Goal: Use online tool/utility: Utilize a website feature to perform a specific function

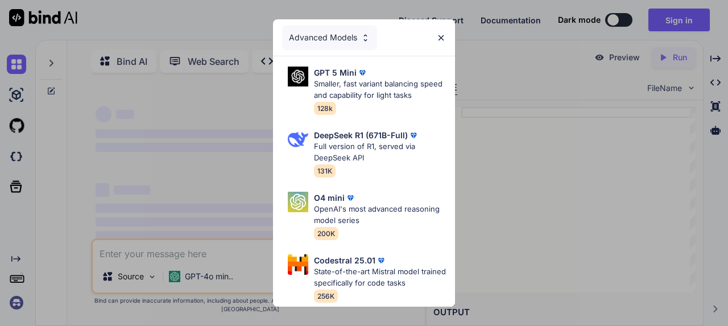
click at [442, 33] on img at bounding box center [441, 38] width 10 height 10
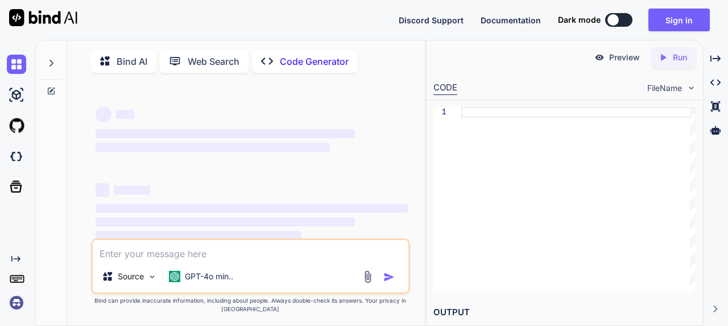
type textarea "x"
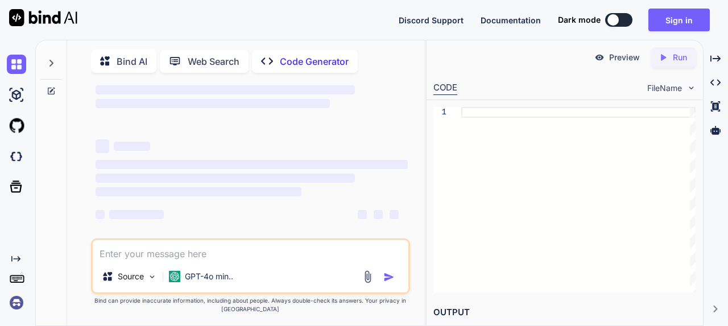
click at [196, 260] on textarea at bounding box center [251, 250] width 316 height 20
type textarea "p"
type textarea "x"
type textarea "pr"
type textarea "x"
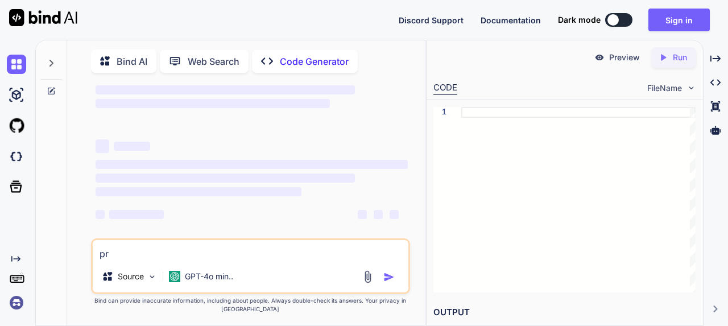
type textarea "pro"
type textarea "x"
type textarea "prog"
type textarea "x"
type textarea "progr"
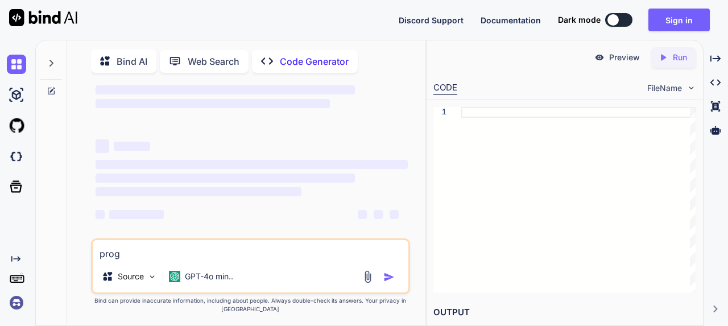
type textarea "x"
type textarea "progra"
type textarea "x"
type textarea "program"
type textarea "x"
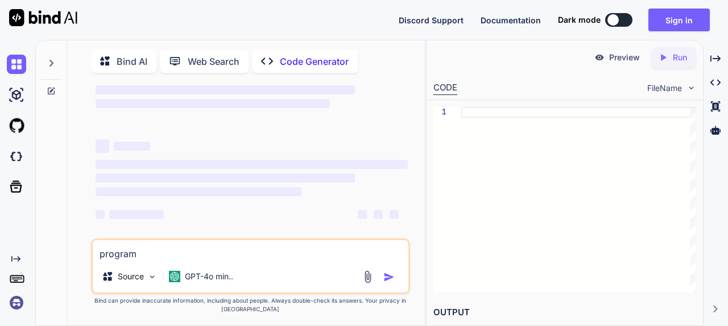
type textarea "program"
type textarea "x"
type textarea "program m"
type textarea "x"
type textarea "program me"
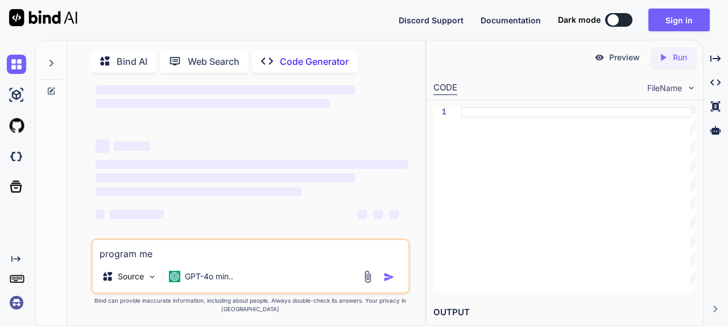
type textarea "x"
type textarea "program me"
type textarea "x"
type textarea "program me a"
type textarea "x"
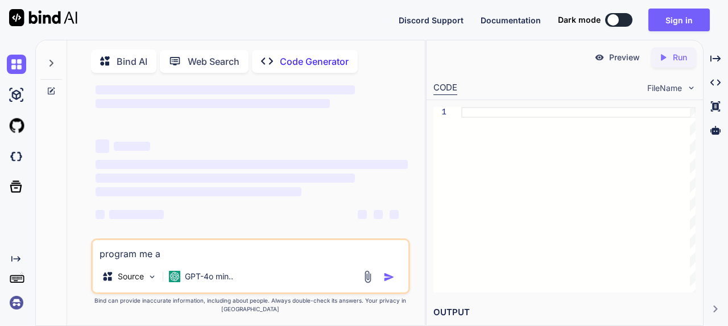
type textarea "program me a"
type textarea "x"
type textarea "program me a h"
type textarea "x"
type textarea "program me a ht"
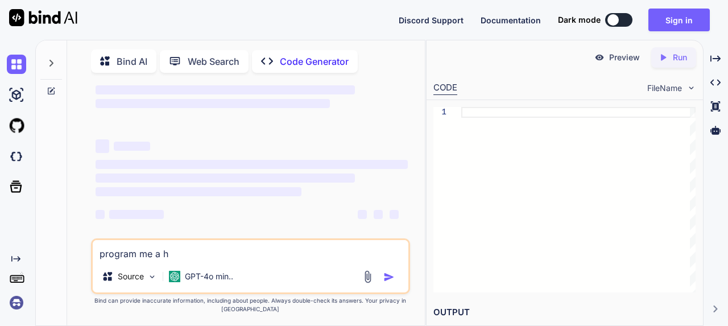
type textarea "x"
type textarea "program me a htm"
type textarea "x"
type textarea "program me a html"
type textarea "x"
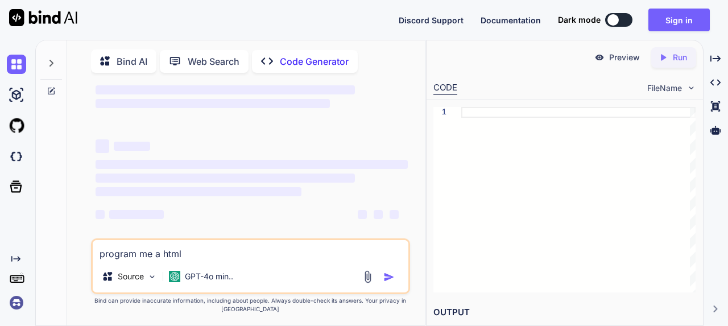
type textarea "program me a html"
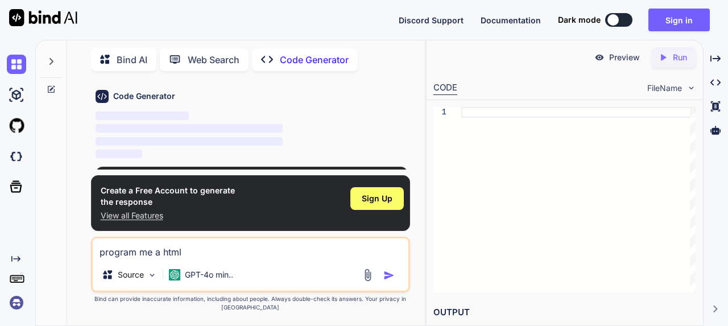
type textarea "x"
type textarea "program me a html c"
type textarea "x"
type textarea "program me a html co"
type textarea "x"
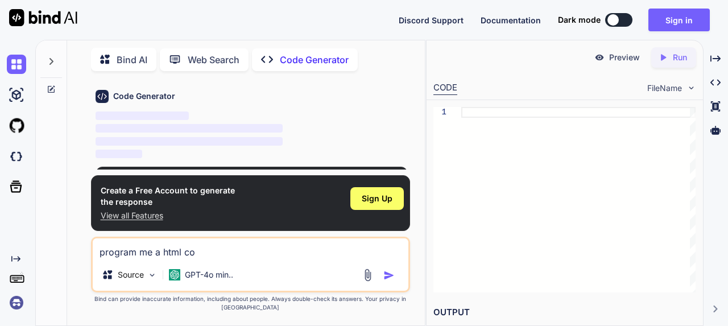
type textarea "program me a html cod"
type textarea "x"
type textarea "program me a html code"
type textarea "x"
type textarea "program me a html code"
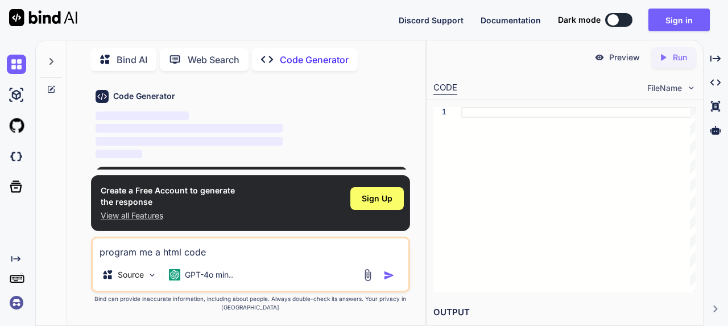
type textarea "x"
type textarea "program me a html code w"
type textarea "x"
type textarea "program me a html code wi"
type textarea "x"
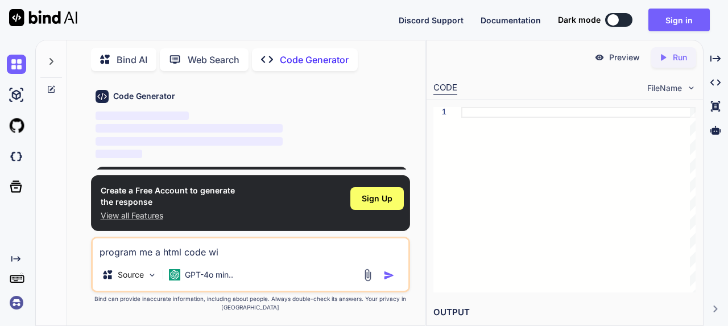
type textarea "program me a html code wit"
type textarea "x"
type textarea "program me a html code with"
type textarea "x"
type textarea "program me a html code with"
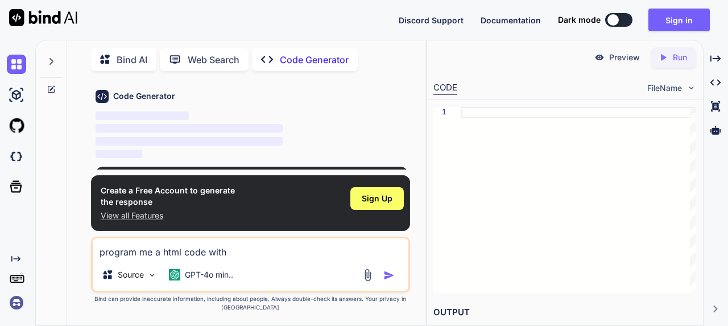
type textarea "x"
type textarea "program me a html code with a"
type textarea "x"
type textarea "program me a html code with an"
type textarea "x"
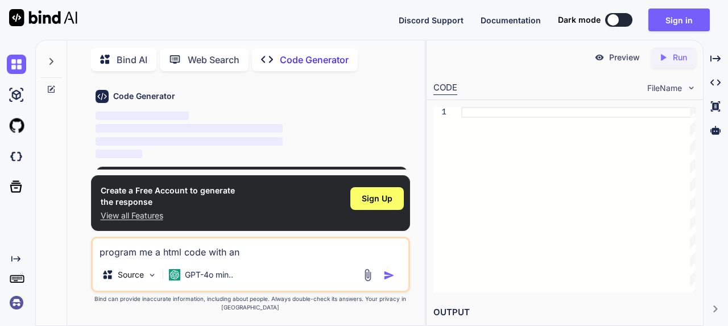
type textarea "program me a html code with an"
type textarea "x"
type textarea "program me a html code with an a"
type textarea "x"
type textarea "program me a html code with an ab"
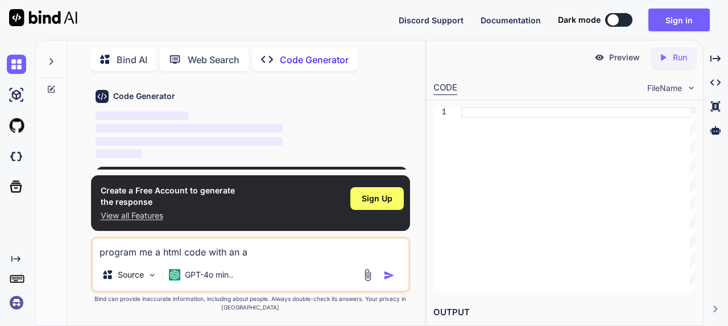
type textarea "x"
type textarea "program me a html code with an abi"
type textarea "x"
type textarea "program me a html code with an abil"
type textarea "x"
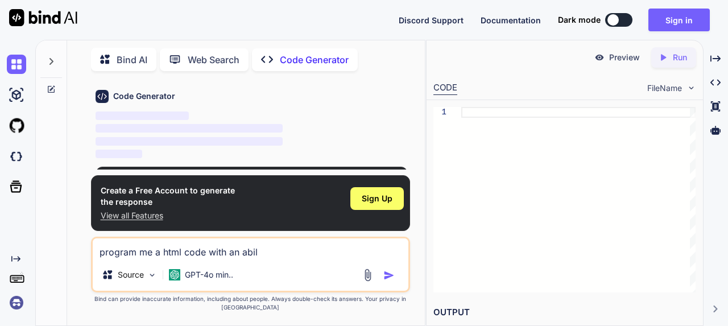
type textarea "program me a html code with an abili"
type textarea "x"
type textarea "program me a html code with an abilit"
type textarea "x"
type textarea "program me a html code with an abili"
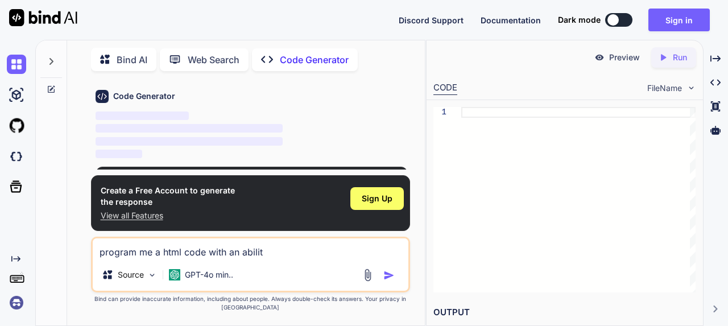
type textarea "x"
type textarea "program me a html code with an abil"
type textarea "x"
type textarea "program me a html code with an abi"
type textarea "x"
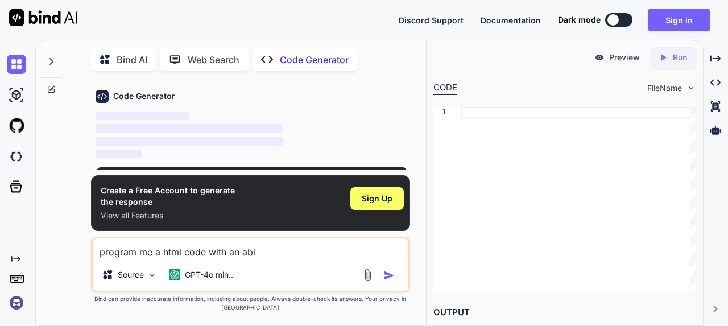
type textarea "program me a html code with an ab"
type textarea "x"
type textarea "program me a html code with an a"
type textarea "x"
type textarea "program me a html code with an"
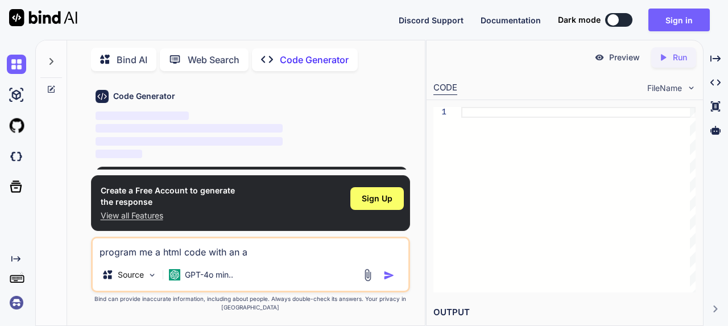
type textarea "x"
type textarea "program me a html code with an"
type textarea "x"
type textarea "program me a html code with a"
type textarea "x"
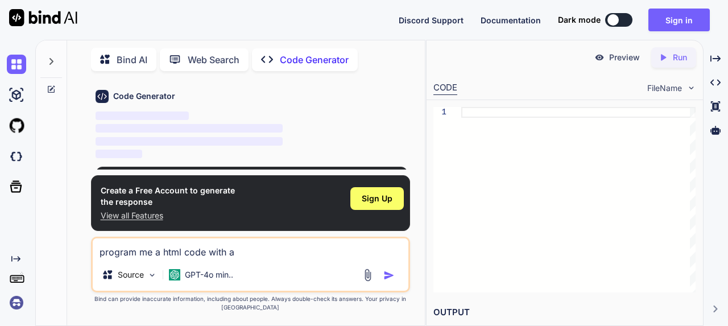
type textarea "program me a html code with a"
type textarea "x"
type textarea "program me a html code with a"
type textarea "x"
type textarea "program me a html code with"
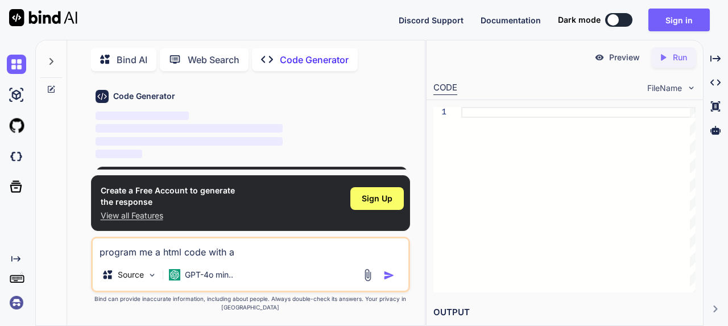
type textarea "x"
type textarea "program me a html code with a"
type textarea "x"
type textarea "program me a html code with a"
type textarea "x"
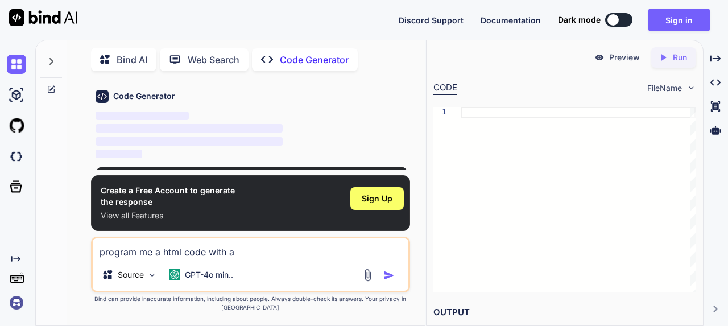
type textarea "program me a html code with a c"
type textarea "x"
type textarea "program me a html code with a co"
type textarea "x"
type textarea "program me a html code with a coo"
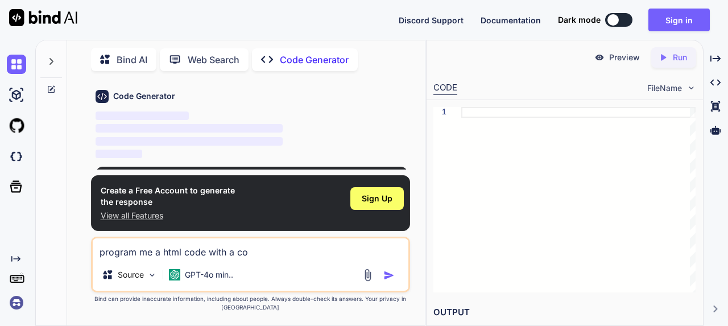
type textarea "x"
type textarea "program me a html code with a cook"
type textarea "x"
type textarea "program me a html code with a cooki"
type textarea "x"
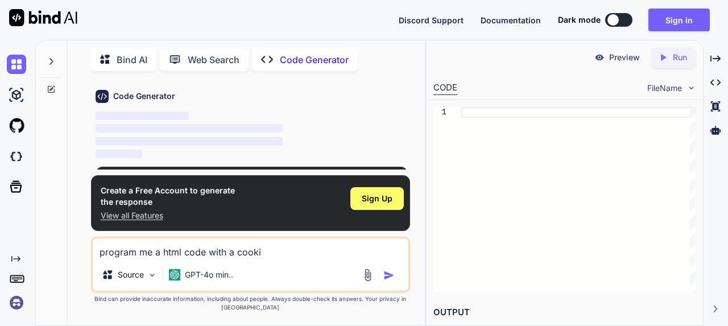
type textarea "program me a html code with a cookie"
type textarea "x"
type textarea "program me a html code with a cookie"
type textarea "x"
type textarea "program me a html code with a cookie c"
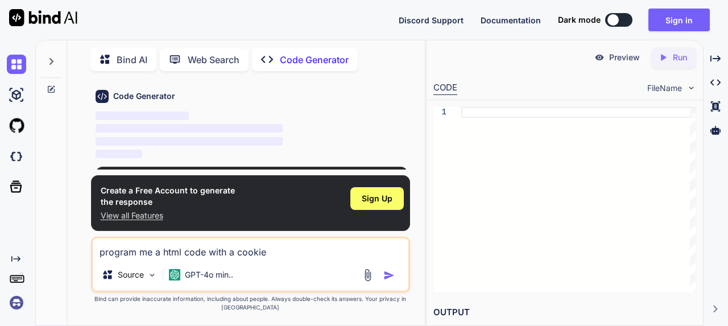
type textarea "x"
type textarea "program me a html code with a cookie cl"
type textarea "x"
type textarea "program me a html code with a cookie cli"
type textarea "x"
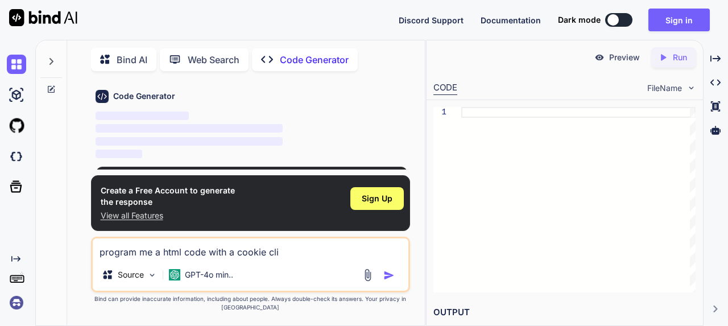
type textarea "program me a html code with a cookie clic"
type textarea "x"
type textarea "program me a html code with a cookie click"
type textarea "x"
type textarea "program me a html code with a cookie clicke"
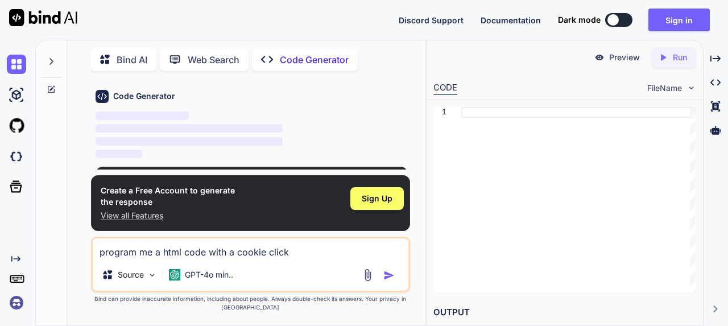
type textarea "x"
type textarea "program me a html code with a cookie clicker"
type textarea "x"
type textarea "program me a html code with a cookie clicker"
type textarea "x"
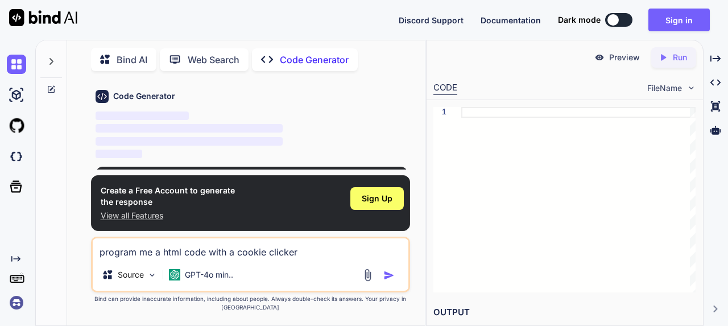
type textarea "program me a html code with a cookie clicker t"
type textarea "x"
type textarea "program me a html code with a cookie clicker ty"
type textarea "x"
type textarea "program me a html code with a cookie clicker typ"
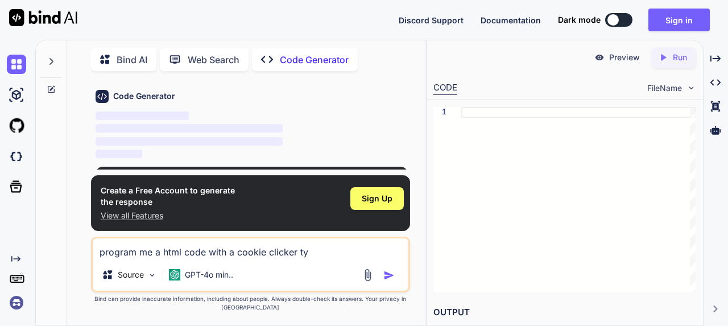
type textarea "x"
type textarea "program me a html code with a cookie clicker type"
type textarea "x"
type textarea "program me a html code with a cookie clicker type"
type textarea "x"
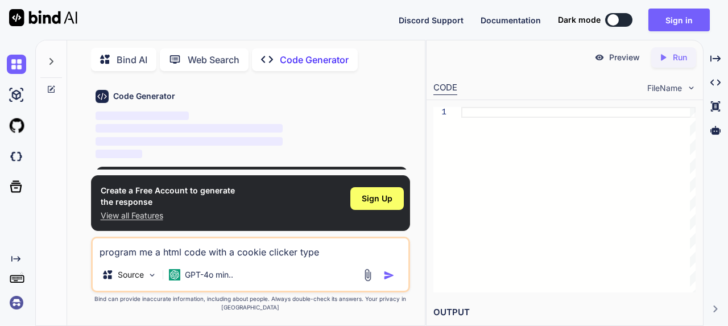
type textarea "program me a html code with a cookie clicker type g"
type textarea "x"
type textarea "program me a html code with a cookie clicker type ga"
type textarea "x"
type textarea "program me a html code with a cookie clicker type gam"
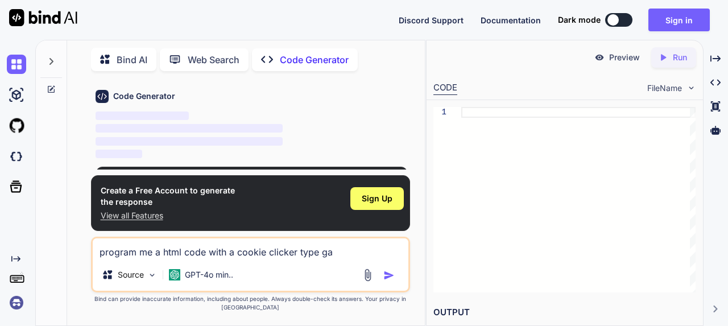
type textarea "x"
type textarea "program me a html code with a cookie clicker type game"
type textarea "x"
type textarea "program me a html code with a cookie clicker type game"
type textarea "x"
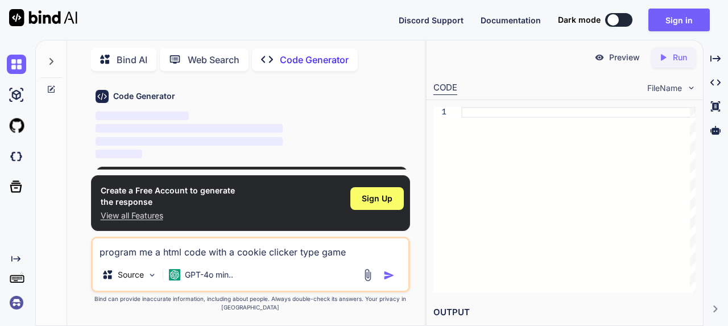
type textarea "program me a html code with a cookie clicker type game w"
type textarea "x"
type textarea "program me a html code with a cookie clicker type game wh"
type textarea "x"
type textarea "program me a html code with a cookie clicker type game whe"
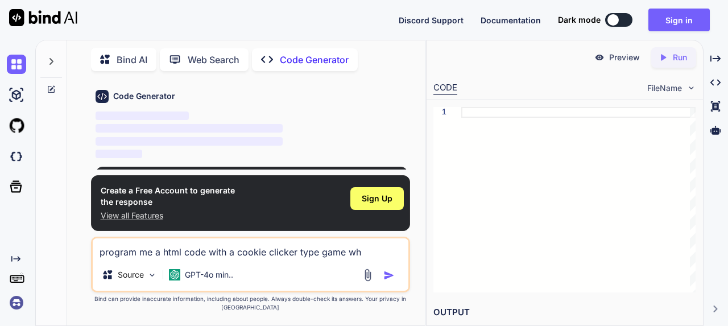
type textarea "x"
type textarea "program me a html code with a cookie clicker type game wher"
type textarea "x"
type textarea "program me a html code with a cookie clicker type game where"
type textarea "x"
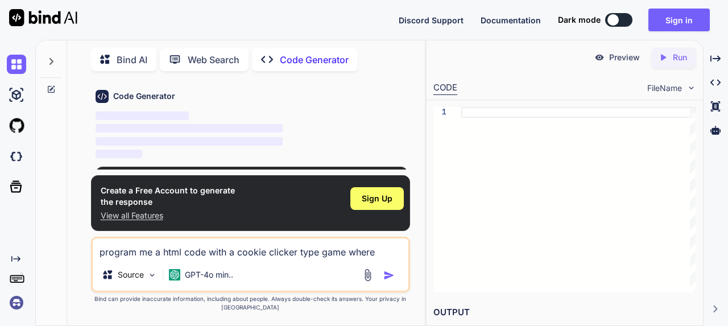
type textarea "program me a html code with a cookie clicker type game where"
type textarea "x"
type textarea "program me a html code with a cookie clicker type game where y"
type textarea "x"
type textarea "program me a html code with a cookie clicker type game where yo"
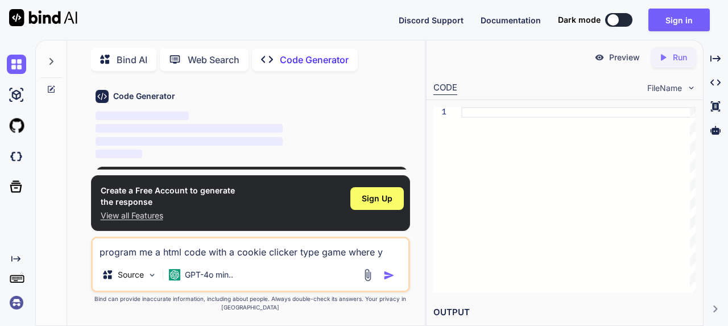
type textarea "x"
type textarea "program me a html code with a cookie clicker type game where you"
type textarea "x"
type textarea "program me a html code with a cookie clicker type game where you"
type textarea "x"
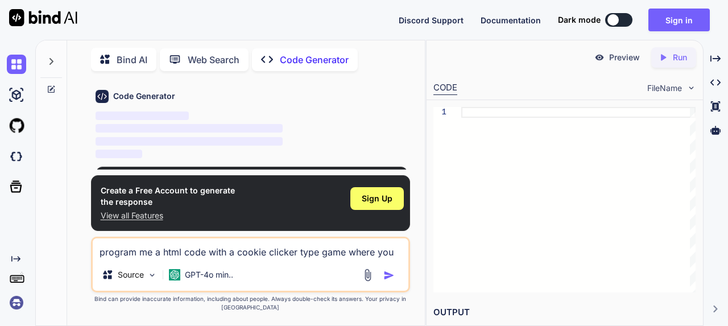
type textarea "program me a html code with a cookie clicker type game where you c"
type textarea "x"
type textarea "program me a html code with a cookie clicker type game where you ca"
type textarea "x"
type textarea "program me a html code with a cookie clicker type game where you can"
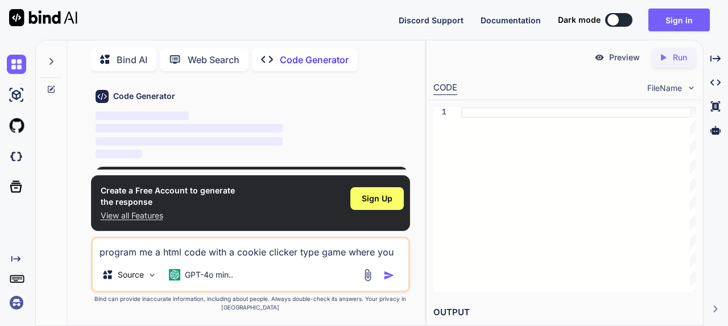
type textarea "x"
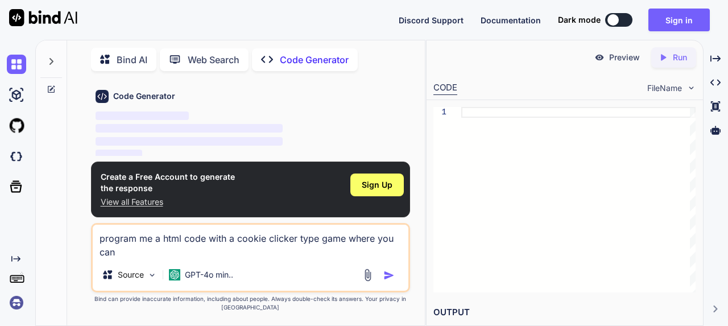
type textarea "program me a html code with a cookie clicker type game where you can"
type textarea "x"
type textarea "program me a html code with a cookie clicker type game where you can b"
type textarea "x"
type textarea "program me a html code with a cookie clicker type game where you can bu"
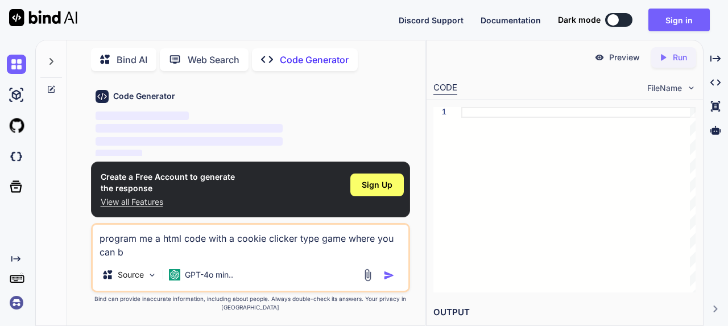
type textarea "x"
type textarea "program me a html code with a cookie clicker type game where you can buy"
type textarea "x"
type textarea "program me a html code with a cookie clicker type game where you can buy"
type textarea "x"
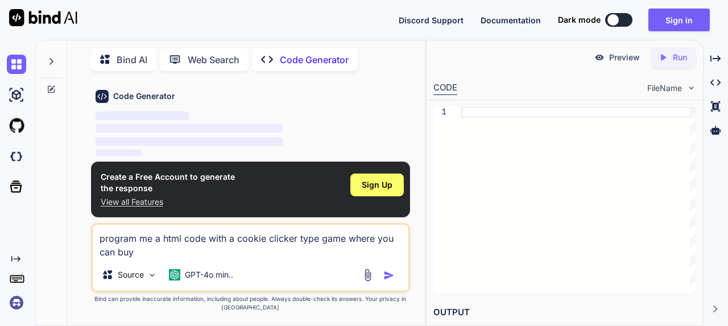
type textarea "program me a html code with a cookie clicker type game where you can buy w"
type textarea "x"
type textarea "program me a html code with a cookie clicker type game where you can buy we"
type textarea "x"
type textarea "program me a html code with a cookie clicker type game where you can buy wea"
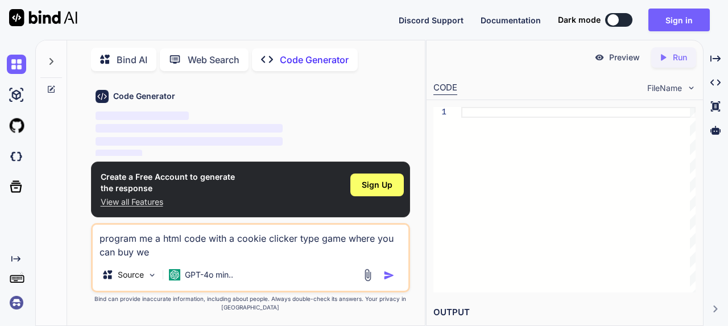
type textarea "x"
type textarea "program me a html code with a cookie clicker type game where you can buy weap"
type textarea "x"
type textarea "program me a html code with a cookie clicker type game where you can buy weapo"
type textarea "x"
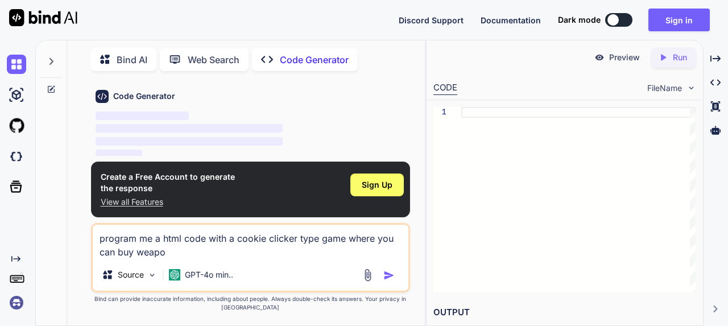
type textarea "program me a html code with a cookie clicker type game where you can buy weapon"
type textarea "x"
type textarea "program me a html code with a cookie clicker type game where you can buy weapons"
click at [391, 271] on img "button" at bounding box center [388, 275] width 11 height 11
click at [389, 269] on div at bounding box center [380, 274] width 38 height 13
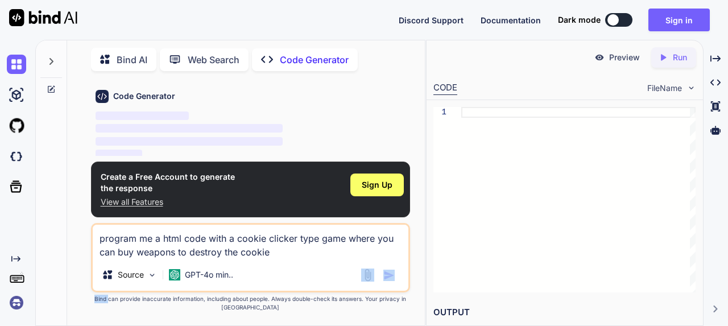
click at [389, 269] on div at bounding box center [380, 274] width 38 height 13
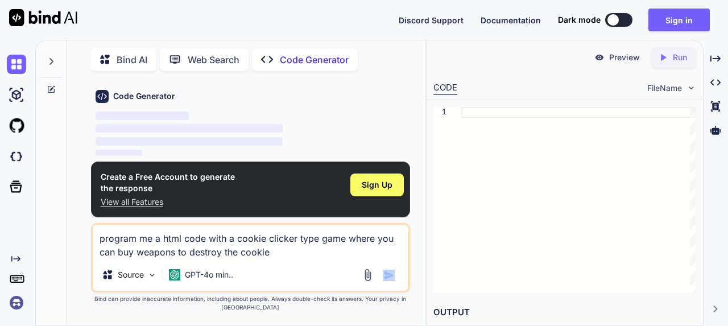
click at [389, 269] on div at bounding box center [380, 274] width 38 height 13
click at [388, 275] on img "button" at bounding box center [388, 275] width 11 height 11
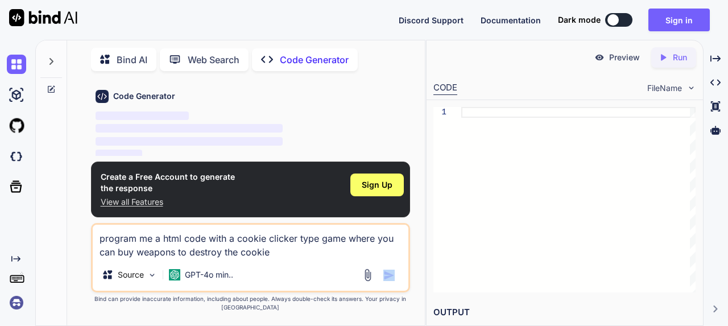
click at [388, 275] on img "button" at bounding box center [388, 275] width 11 height 11
click at [355, 184] on div "Sign Up" at bounding box center [376, 184] width 53 height 23
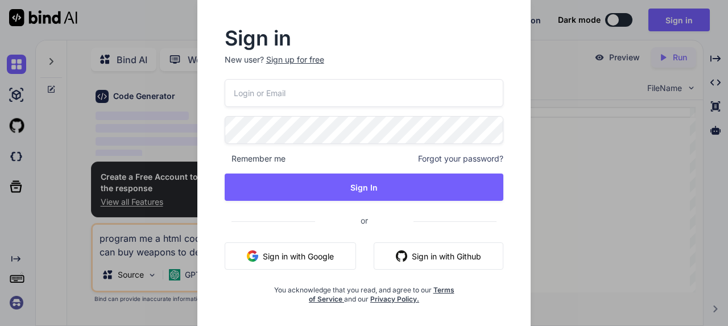
click at [587, 216] on div "Sign in New user? Sign up for free Remember me Forgot your password? Sign In or…" at bounding box center [364, 163] width 728 height 326
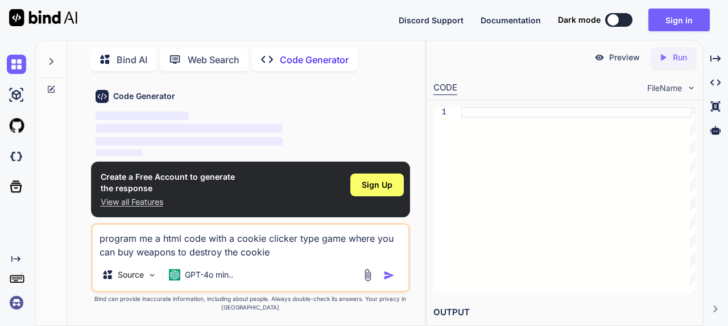
click at [387, 275] on img "button" at bounding box center [388, 275] width 11 height 11
click at [390, 275] on img "button" at bounding box center [388, 275] width 11 height 11
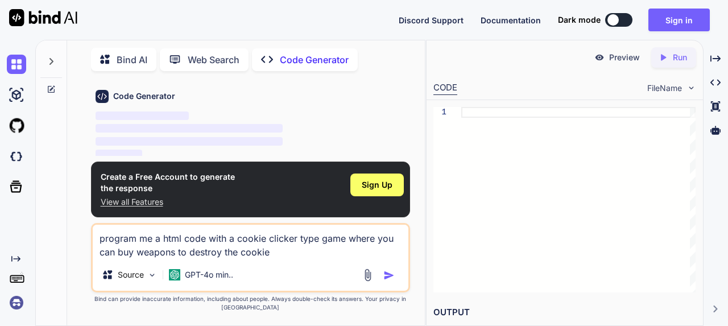
click at [390, 275] on img "button" at bounding box center [388, 275] width 11 height 11
click at [615, 50] on div "Preview" at bounding box center [617, 57] width 64 height 20
click at [615, 60] on p "Preview" at bounding box center [624, 57] width 31 height 11
